Goal: Task Accomplishment & Management: Use online tool/utility

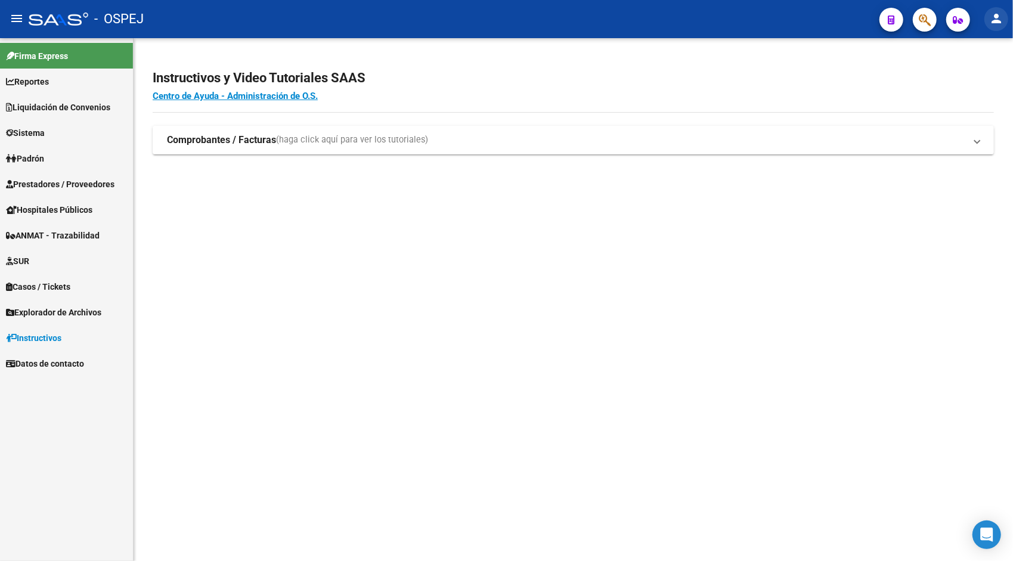
click at [998, 24] on mat-icon "person" at bounding box center [996, 18] width 14 height 14
click at [975, 70] on button "exit_to_app Salir" at bounding box center [971, 78] width 73 height 29
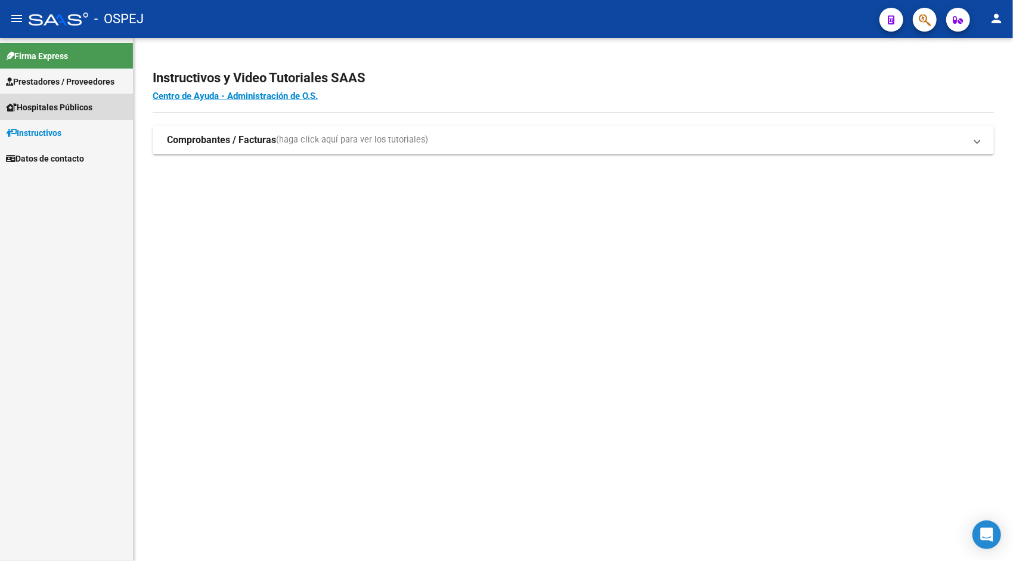
click at [50, 119] on link "Hospitales Públicos" at bounding box center [66, 107] width 133 height 26
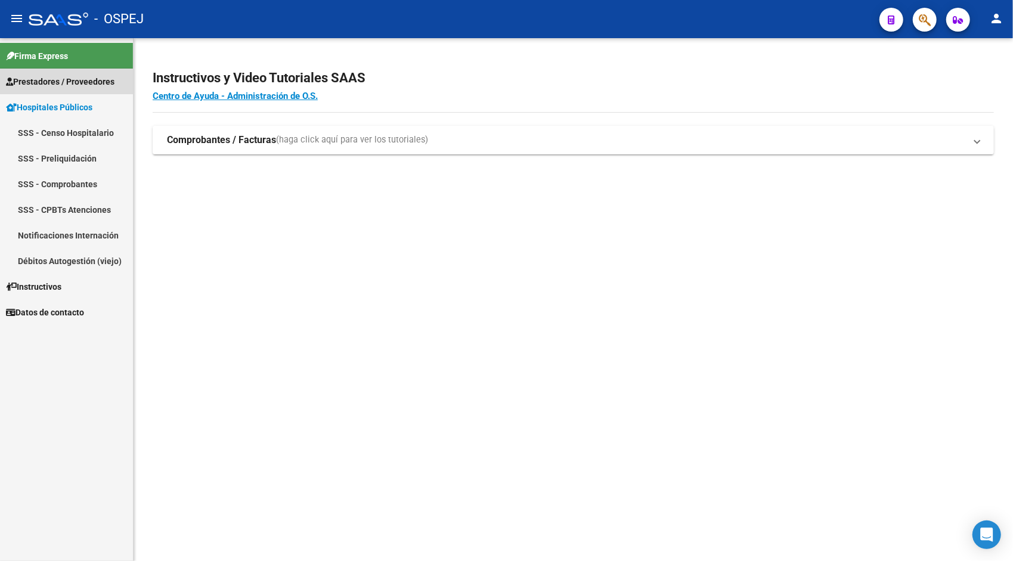
click at [58, 86] on span "Prestadores / Proveedores" at bounding box center [60, 81] width 109 height 13
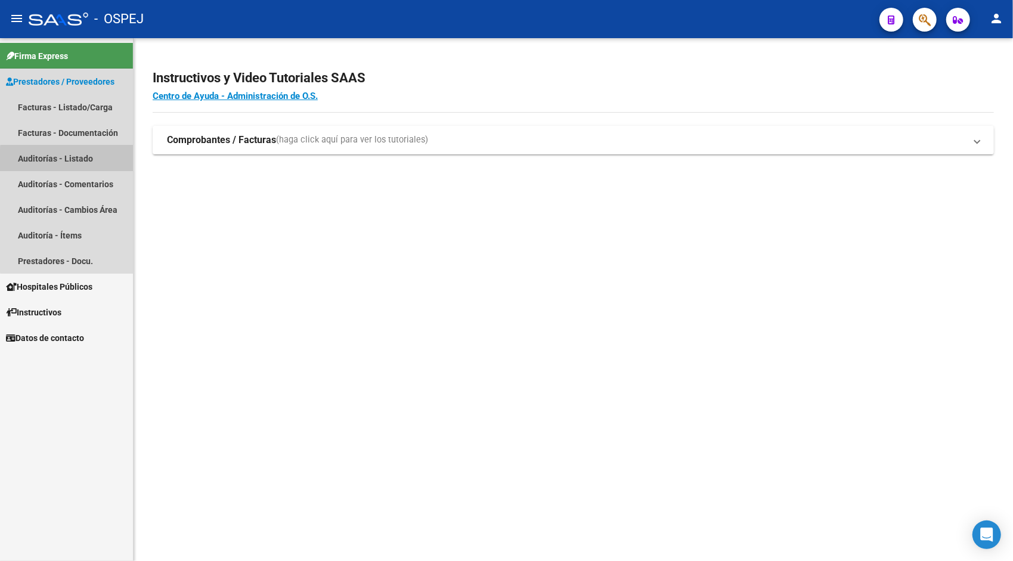
click at [67, 162] on link "Auditorías - Listado" at bounding box center [66, 158] width 133 height 26
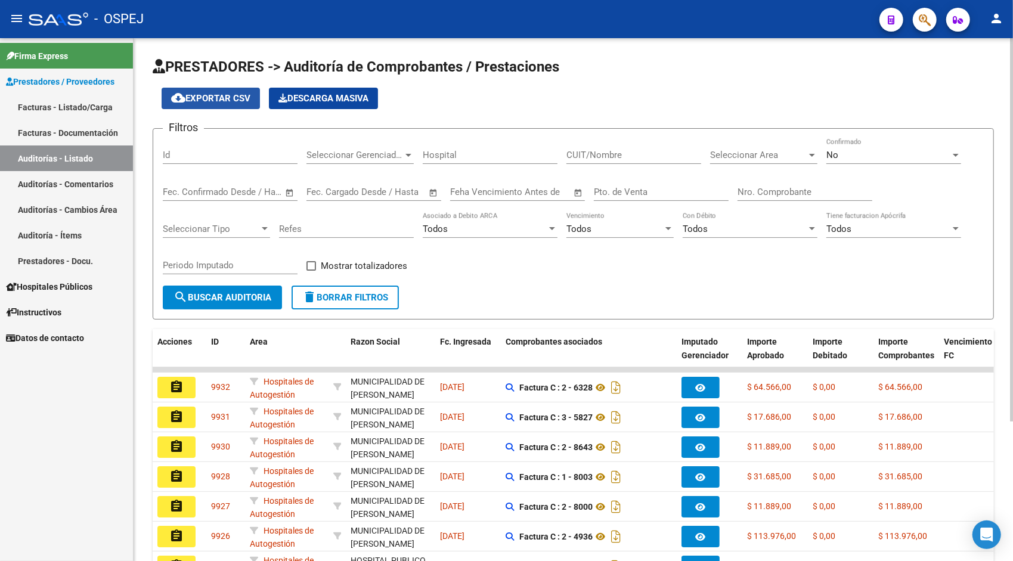
click at [217, 106] on button "cloud_download Exportar CSV" at bounding box center [211, 98] width 98 height 21
